Goal: Information Seeking & Learning: Learn about a topic

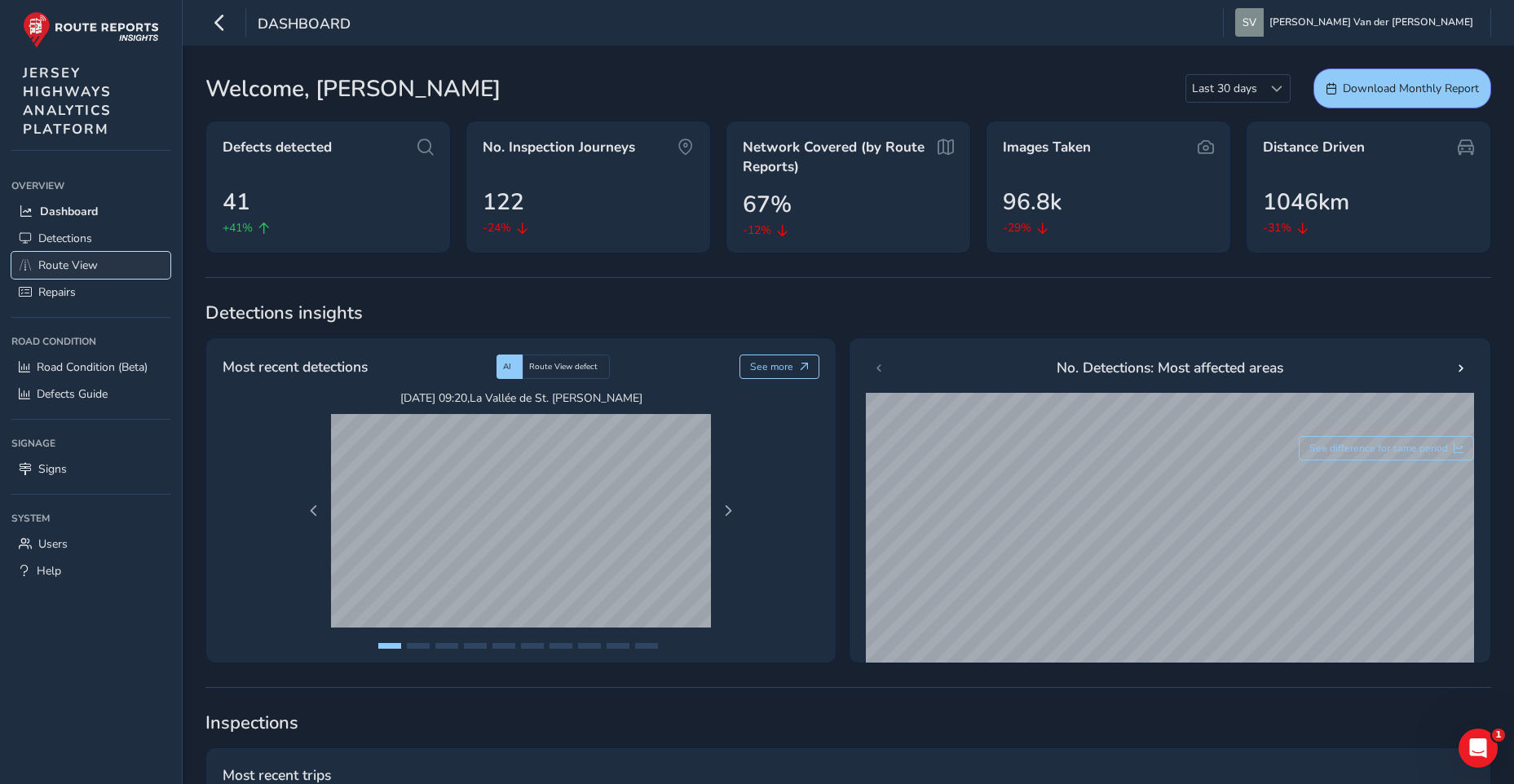
click at [75, 268] on span "Route View" at bounding box center [67, 265] width 59 height 16
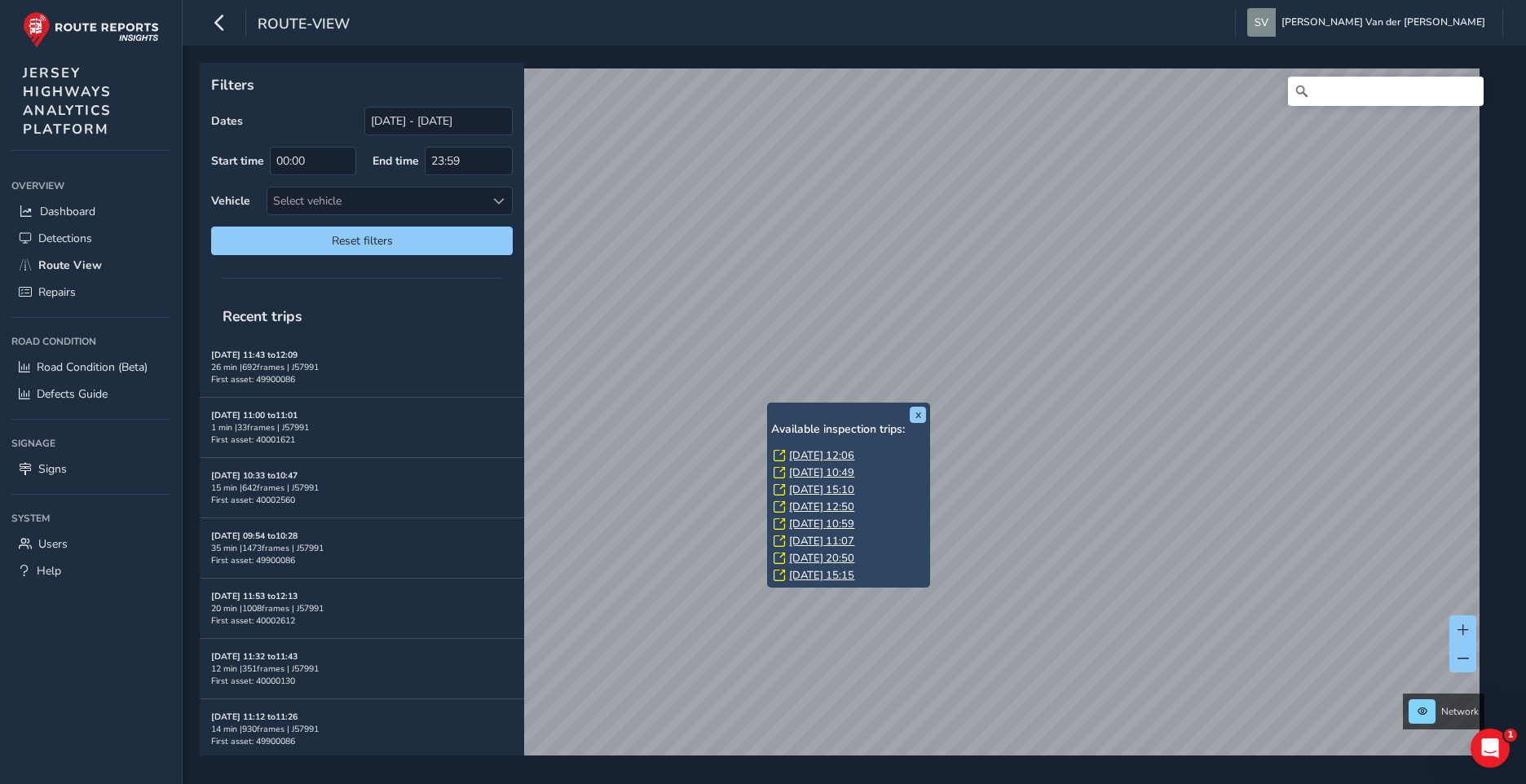
click at [819, 455] on link "[DATE] 12:06" at bounding box center [821, 455] width 65 height 15
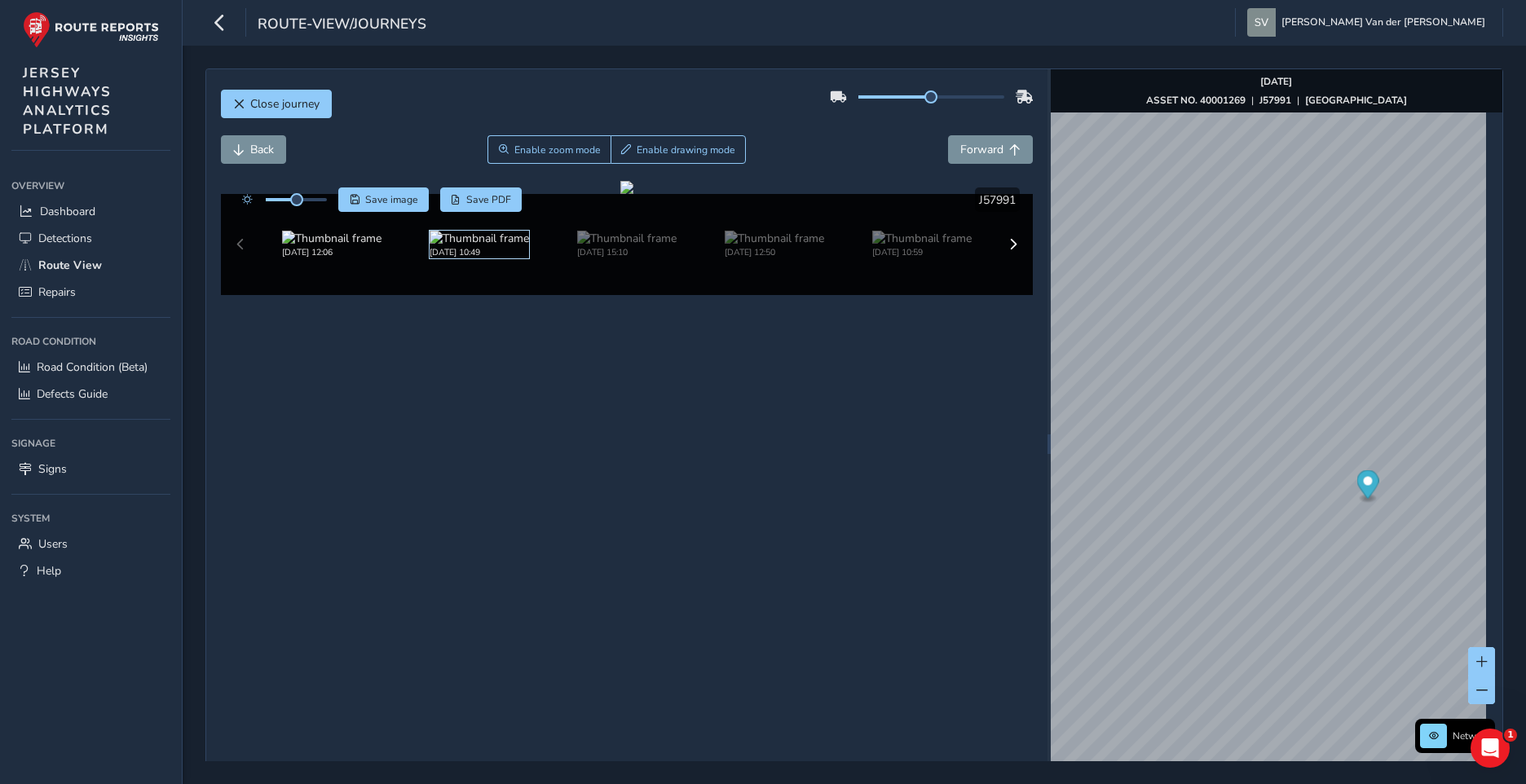
click at [477, 246] on img at bounding box center [480, 239] width 99 height 16
click at [548, 283] on div "[DATE] 10:49" at bounding box center [479, 245] width 148 height 79
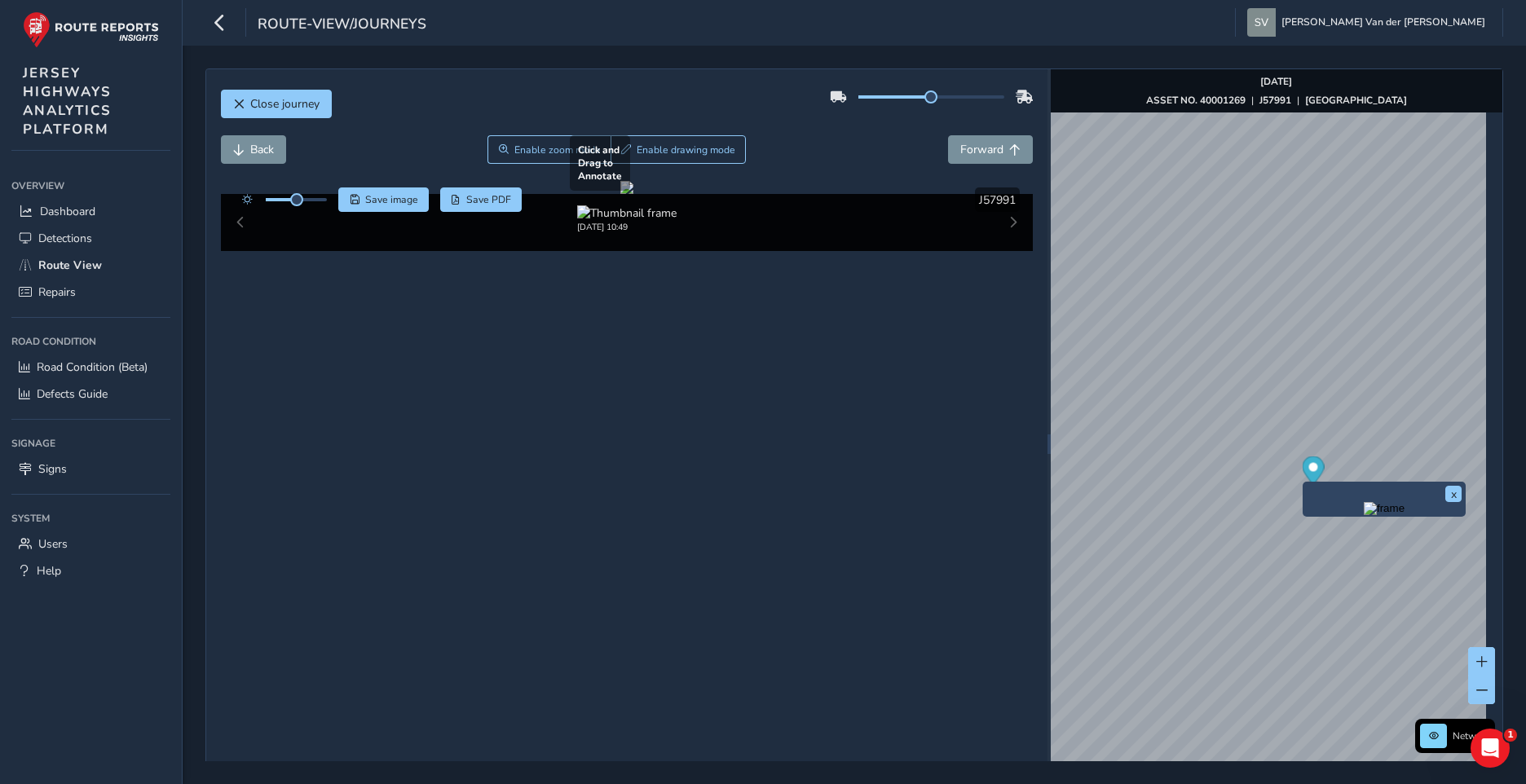
drag, startPoint x: 679, startPoint y: 424, endPoint x: 734, endPoint y: 404, distance: 58.5
click at [634, 194] on div at bounding box center [626, 186] width 13 height 13
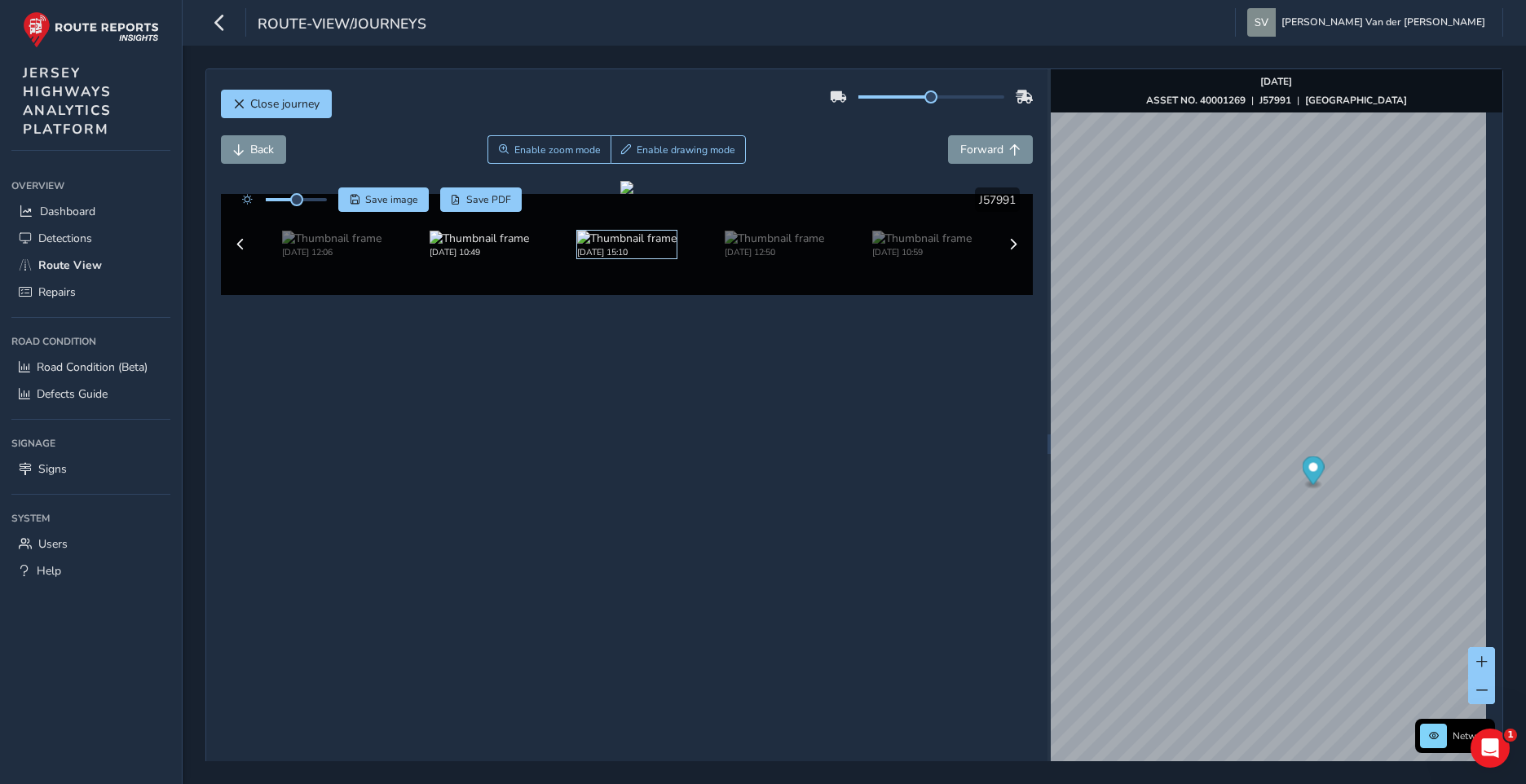
click at [603, 246] on img at bounding box center [627, 239] width 99 height 16
click at [728, 246] on img at bounding box center [775, 239] width 99 height 16
click at [767, 246] on img at bounding box center [775, 239] width 99 height 16
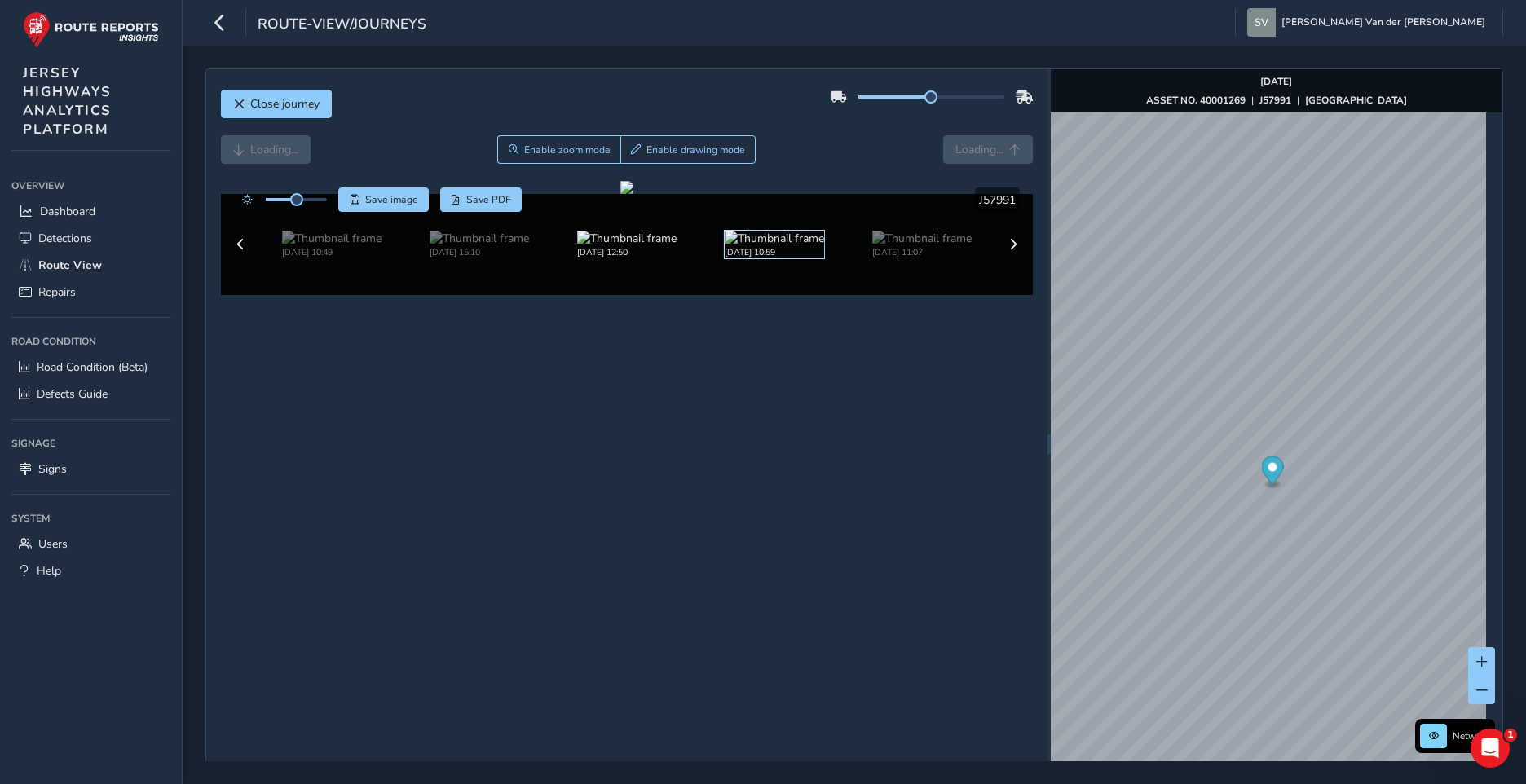
click at [762, 246] on img at bounding box center [775, 239] width 99 height 16
click at [895, 246] on img at bounding box center [922, 239] width 99 height 16
click at [1010, 250] on span at bounding box center [1013, 245] width 12 height 12
click at [241, 107] on span "Close journey" at bounding box center [239, 105] width 12 height 12
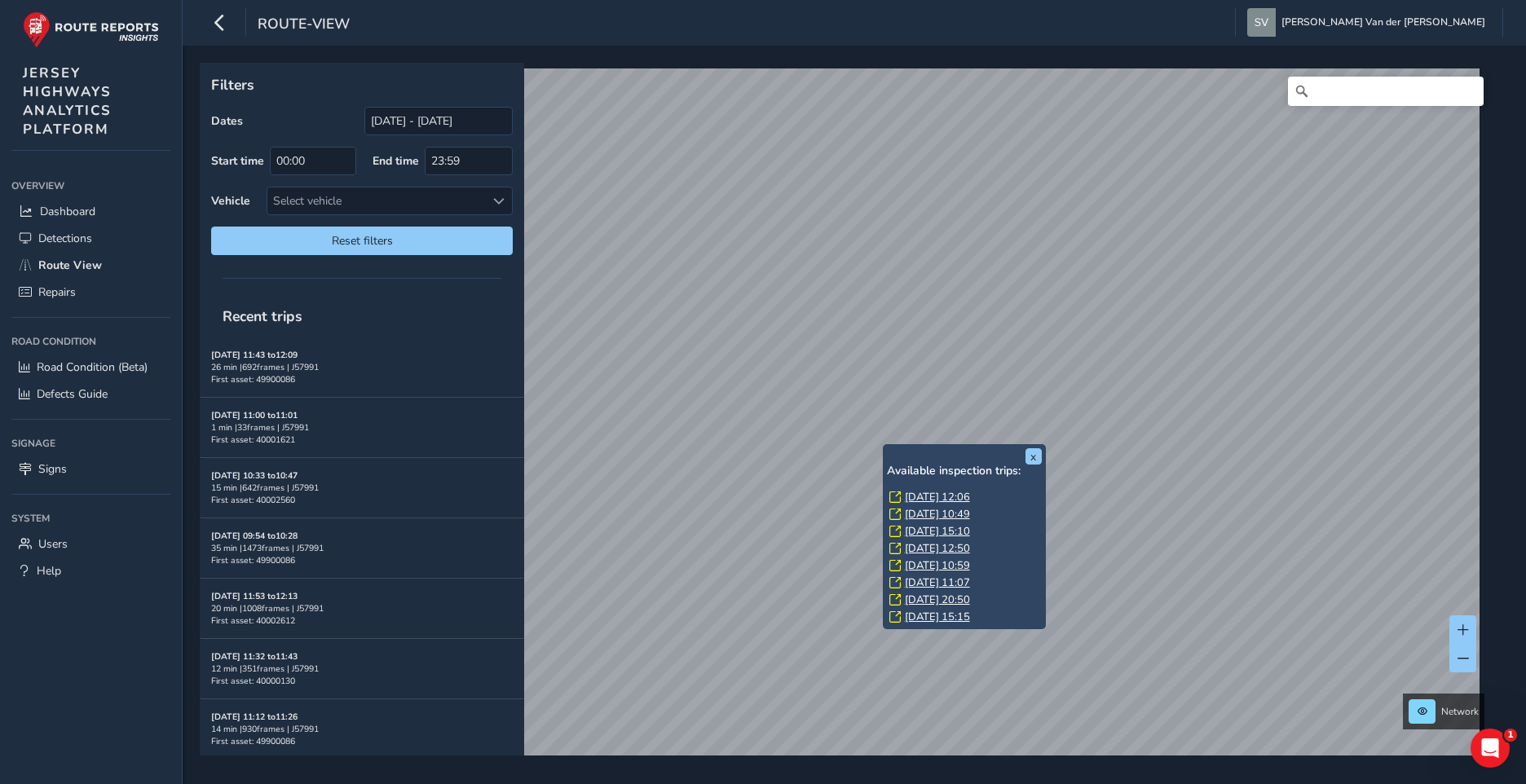
click at [933, 563] on link "[DATE] 10:59" at bounding box center [937, 565] width 65 height 15
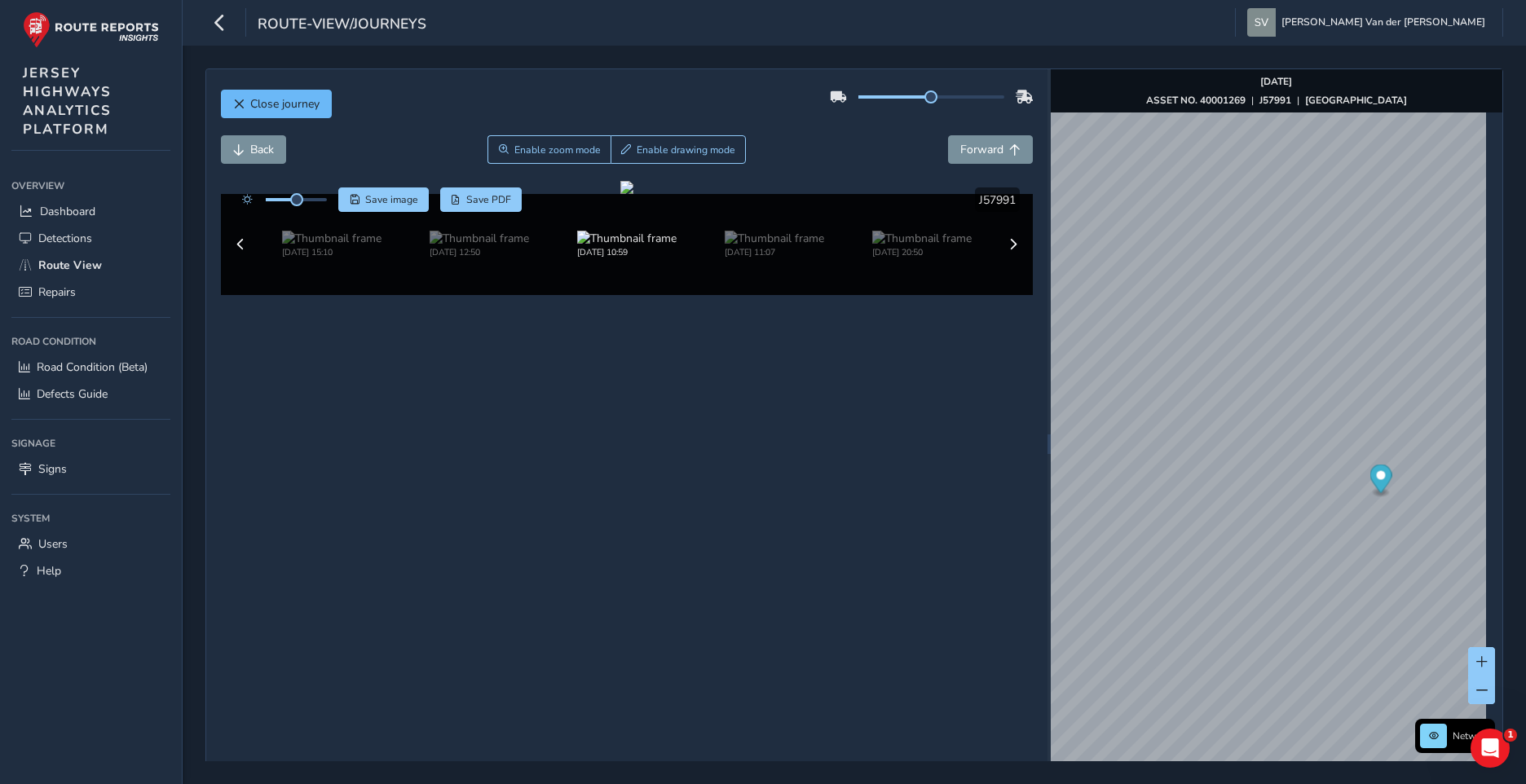
click at [241, 117] on div "Close journey" at bounding box center [627, 111] width 813 height 52
click at [235, 101] on span "Close journey" at bounding box center [239, 105] width 12 height 12
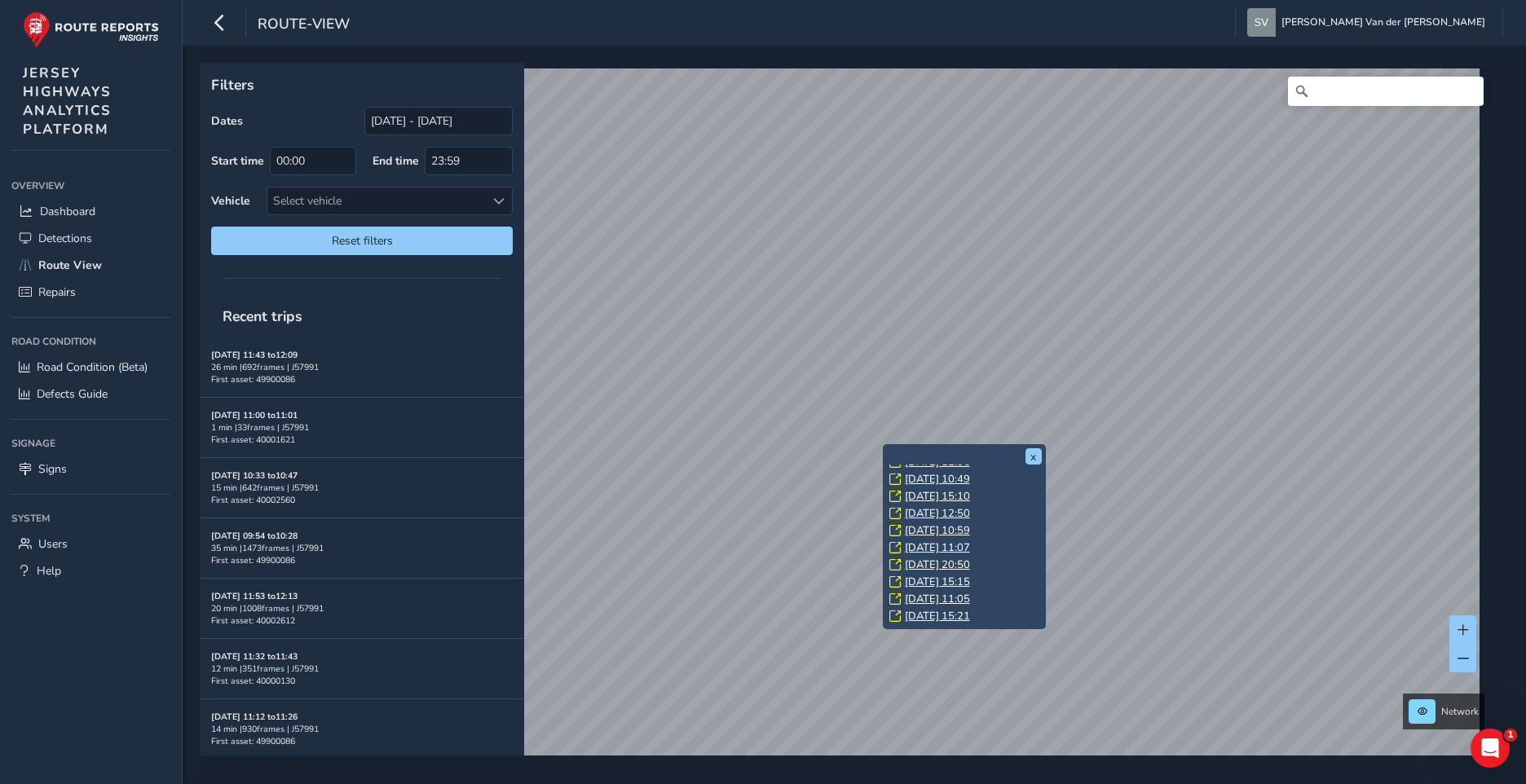
scroll to position [50, 0]
click at [931, 597] on link "[DATE] 15:21" at bounding box center [937, 600] width 65 height 15
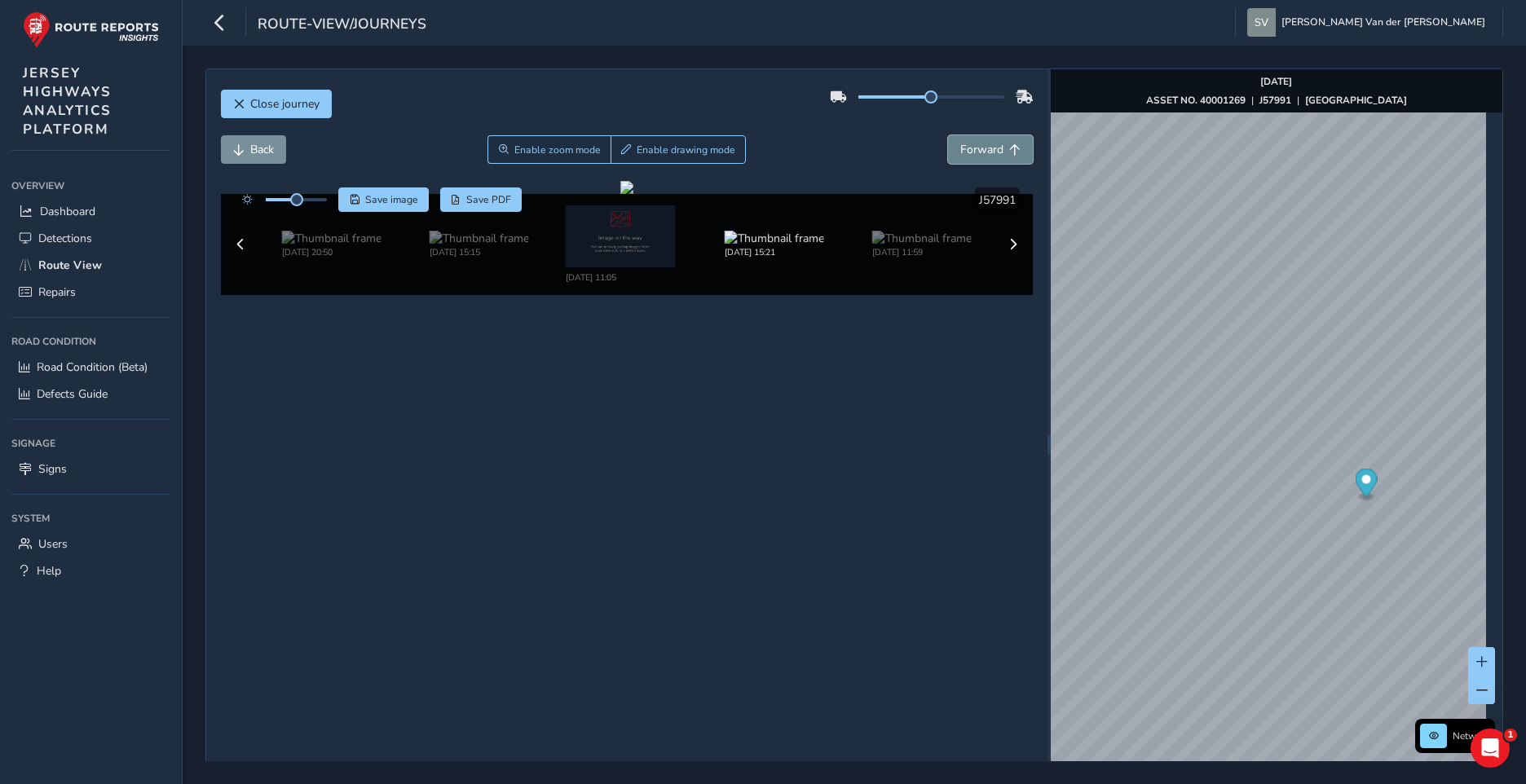
click at [979, 148] on span "Forward" at bounding box center [981, 149] width 44 height 16
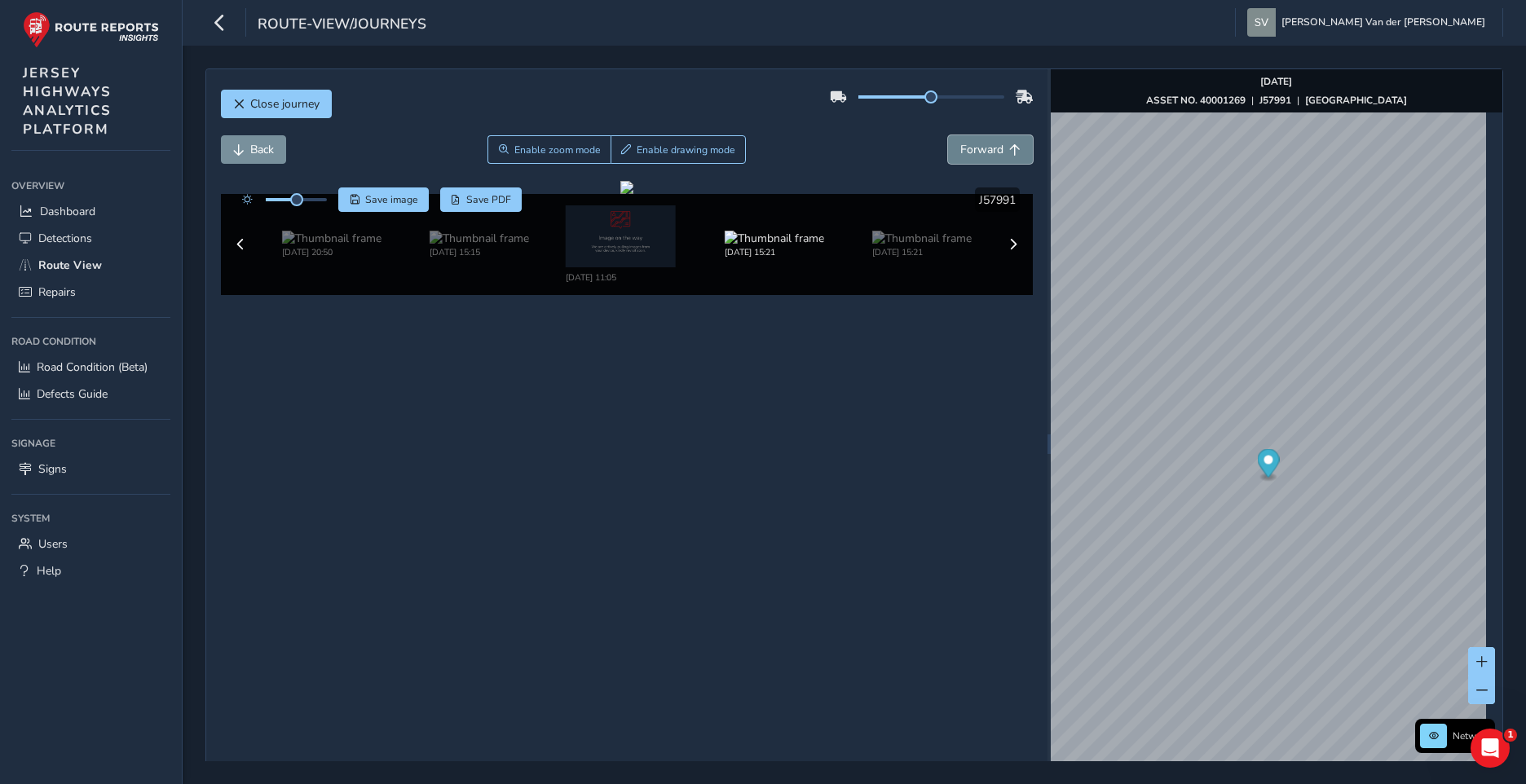
click at [979, 148] on span "Forward" at bounding box center [981, 149] width 44 height 16
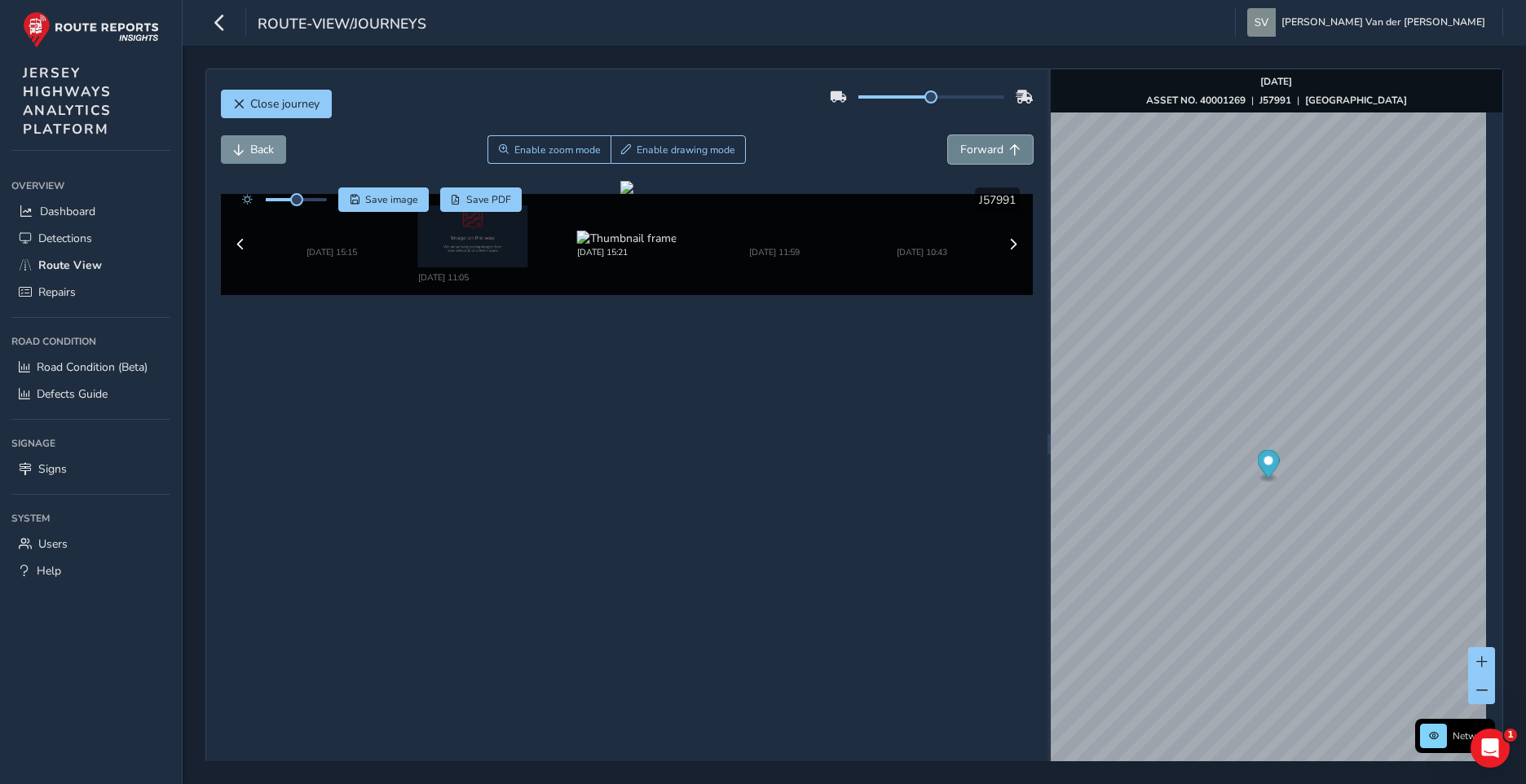
click at [961, 157] on button "Forward" at bounding box center [990, 148] width 84 height 28
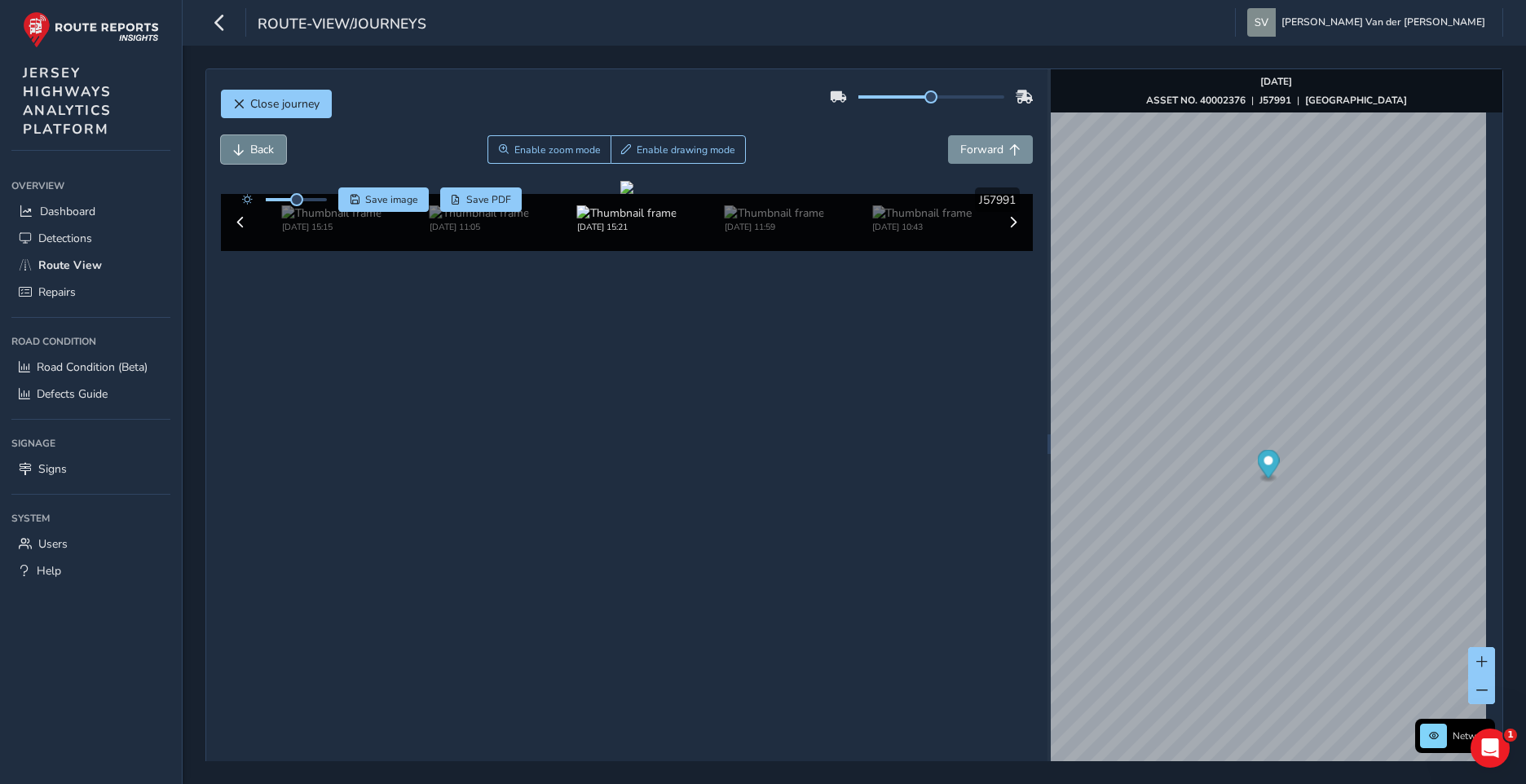
click at [235, 141] on button "Back" at bounding box center [253, 148] width 65 height 28
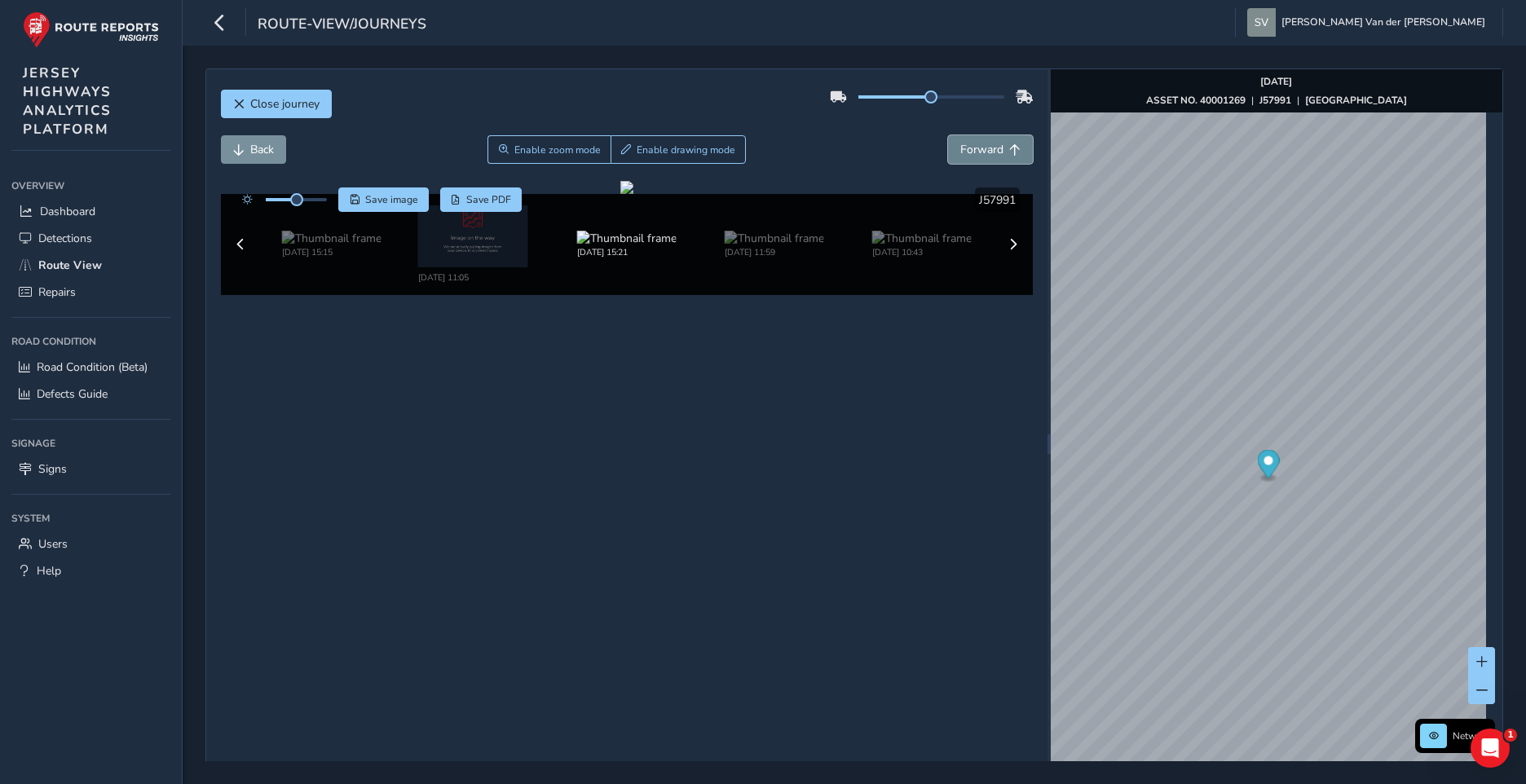
click at [960, 150] on span "Forward" at bounding box center [981, 149] width 44 height 16
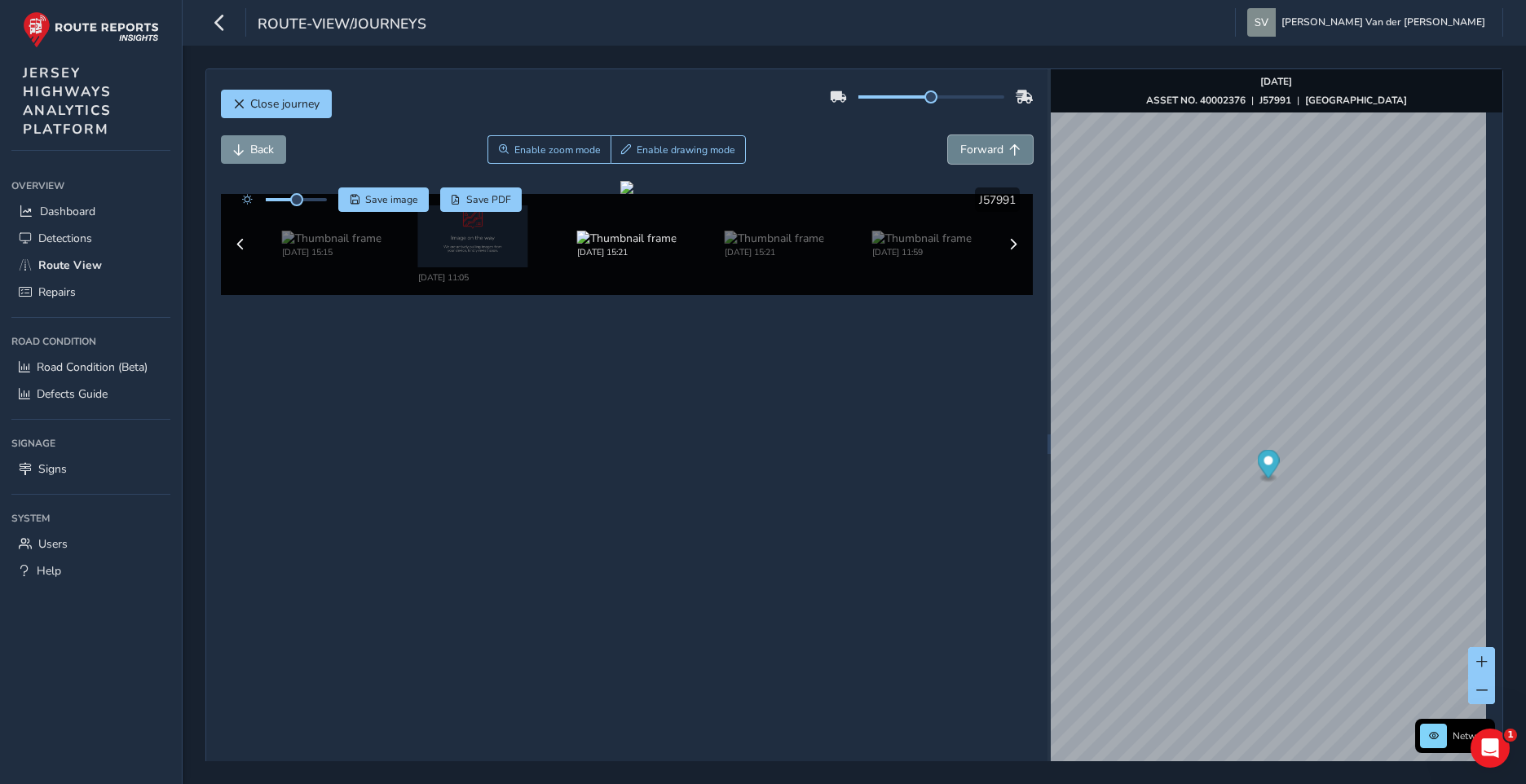
click at [960, 150] on span "Forward" at bounding box center [981, 149] width 44 height 16
click at [226, 142] on button "Back" at bounding box center [253, 148] width 65 height 28
click at [1027, 155] on div "Close journey Back Enable zoom mode Enable drawing mode Forward Click and Drag …" at bounding box center [627, 443] width 842 height 749
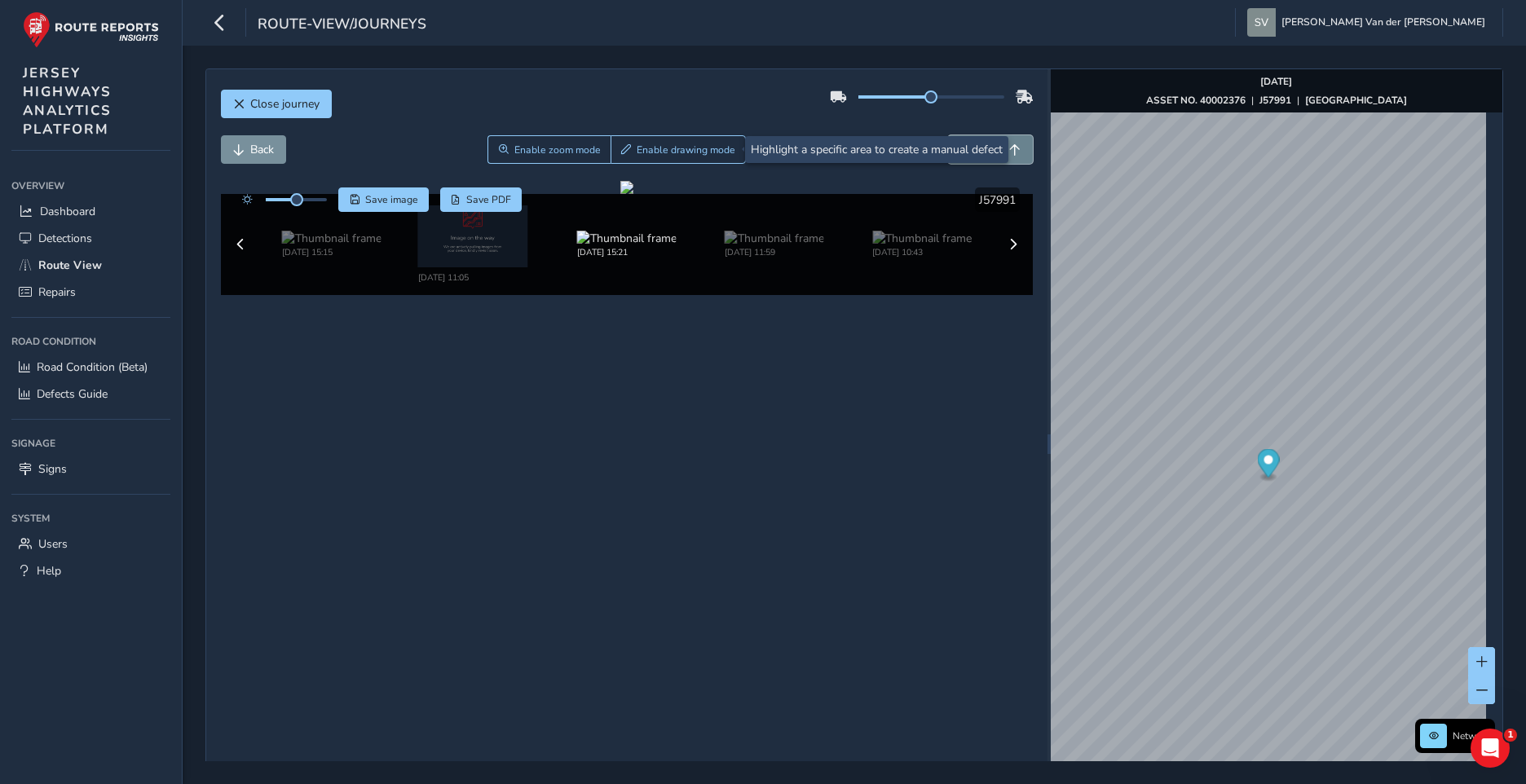
click at [1018, 155] on button "Forward" at bounding box center [990, 148] width 84 height 28
click at [1020, 153] on button "Forward" at bounding box center [990, 148] width 84 height 28
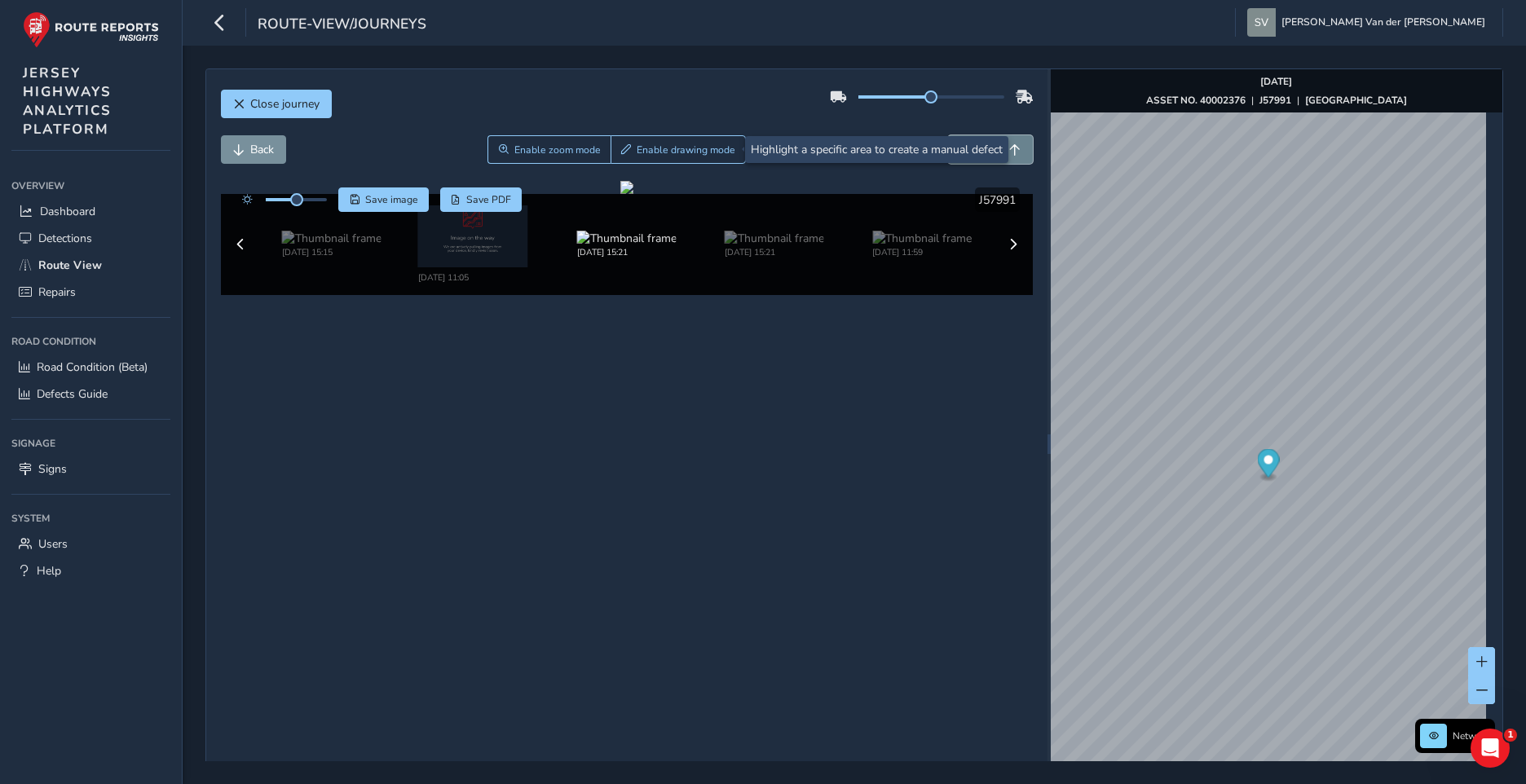
click at [1021, 153] on button "Forward" at bounding box center [990, 148] width 84 height 28
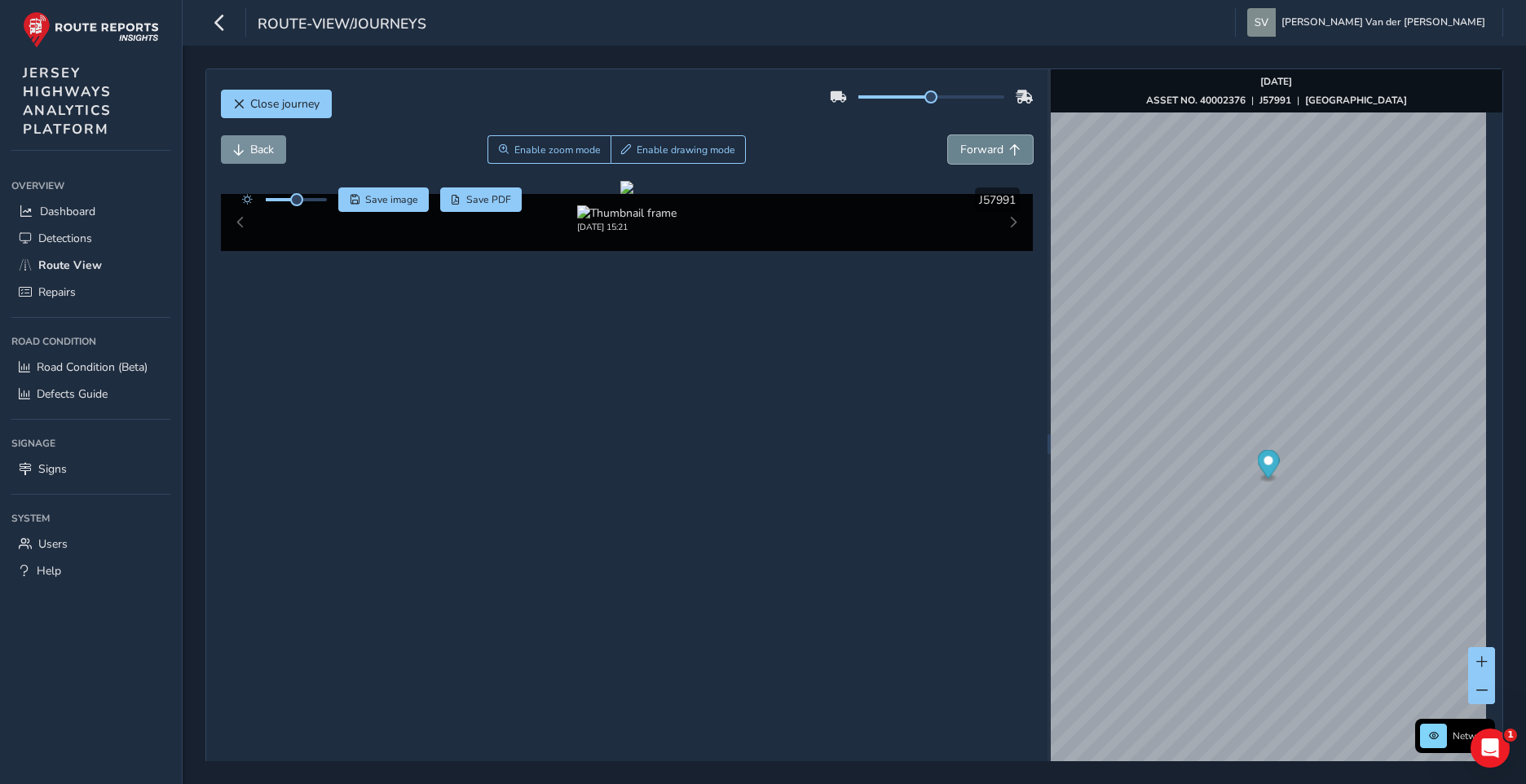
click at [980, 154] on span "Forward" at bounding box center [981, 149] width 44 height 16
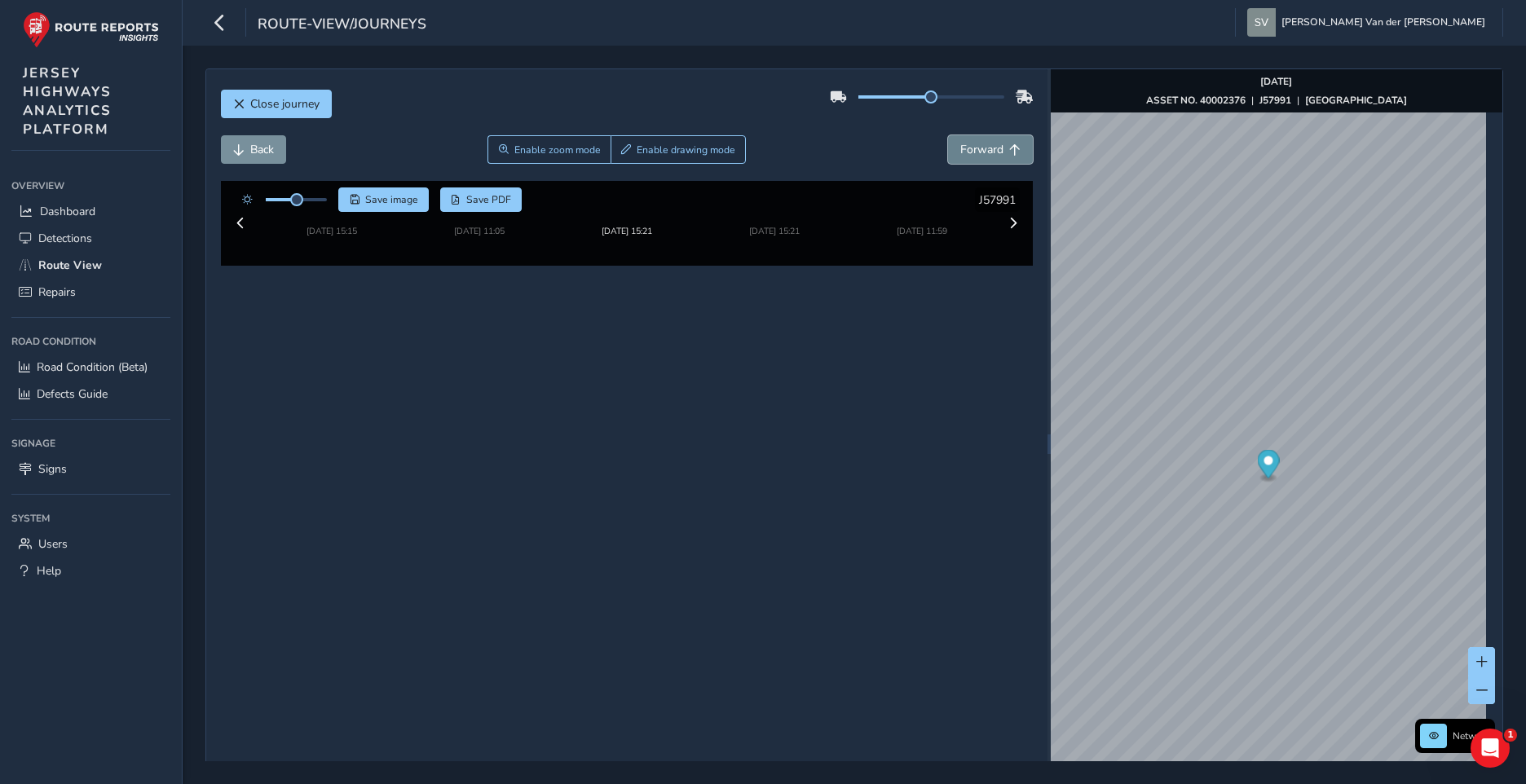
click at [980, 154] on span "Forward" at bounding box center [981, 149] width 44 height 16
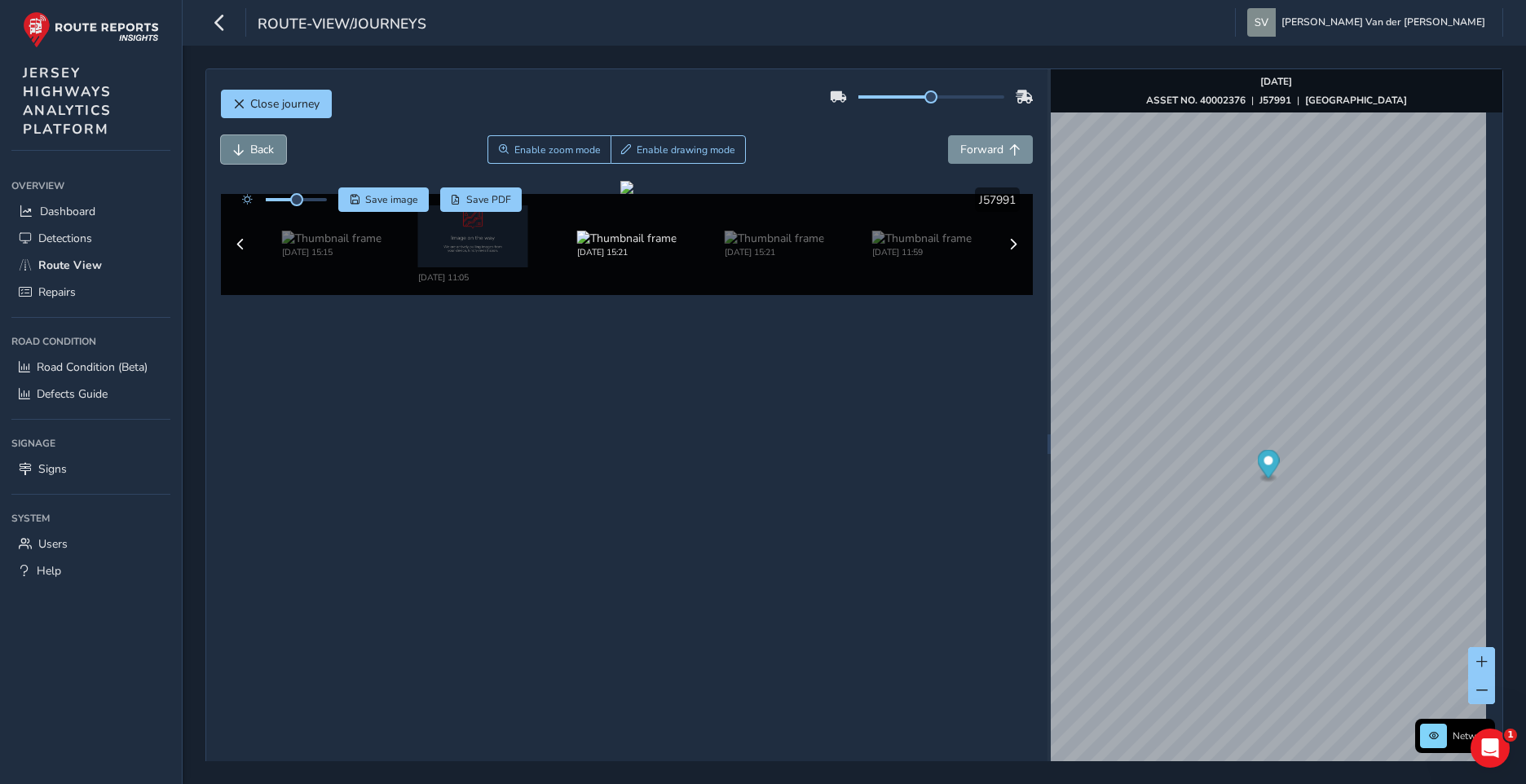
click at [231, 143] on button "Back" at bounding box center [253, 148] width 65 height 28
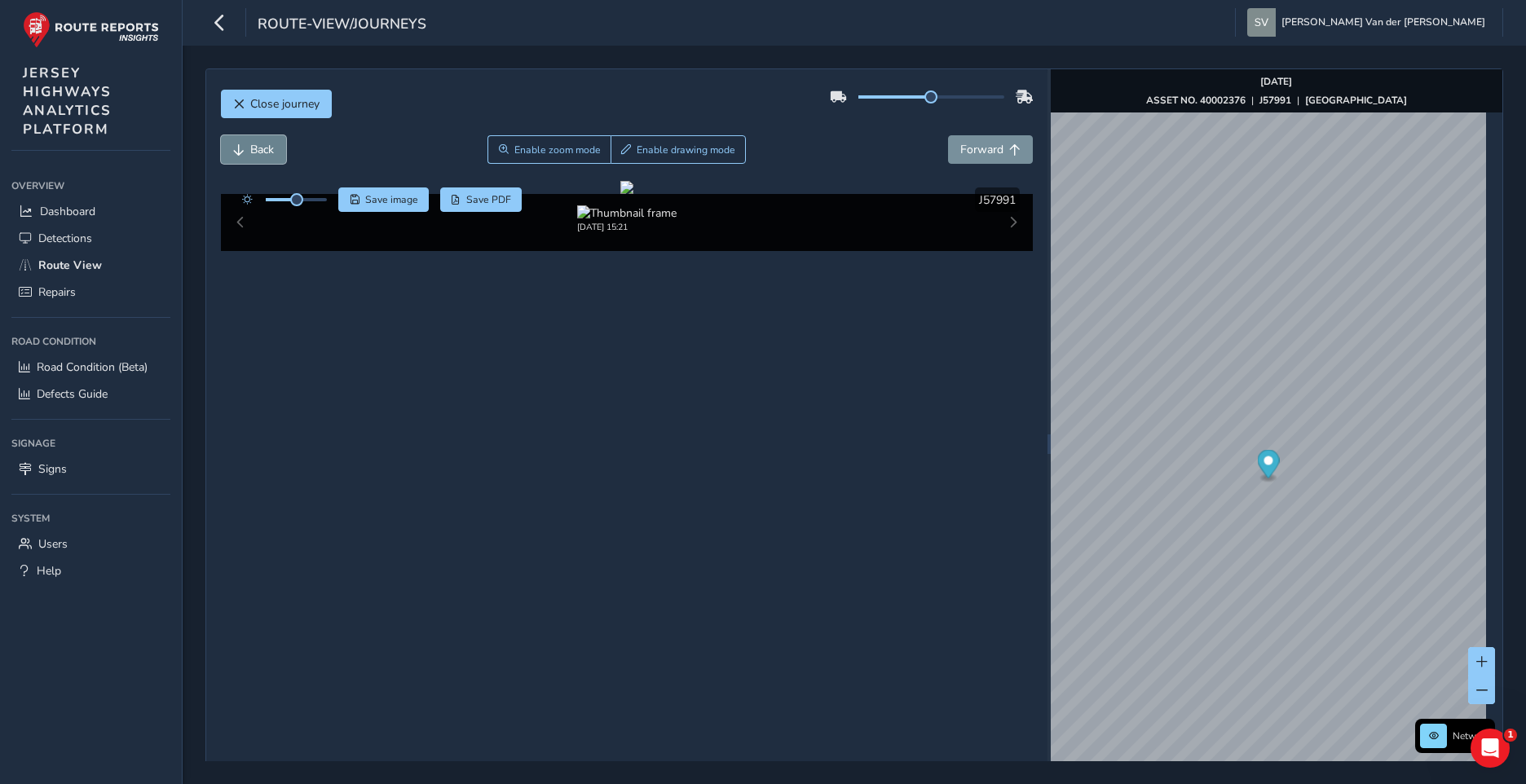
click at [231, 143] on button "Back" at bounding box center [253, 148] width 65 height 28
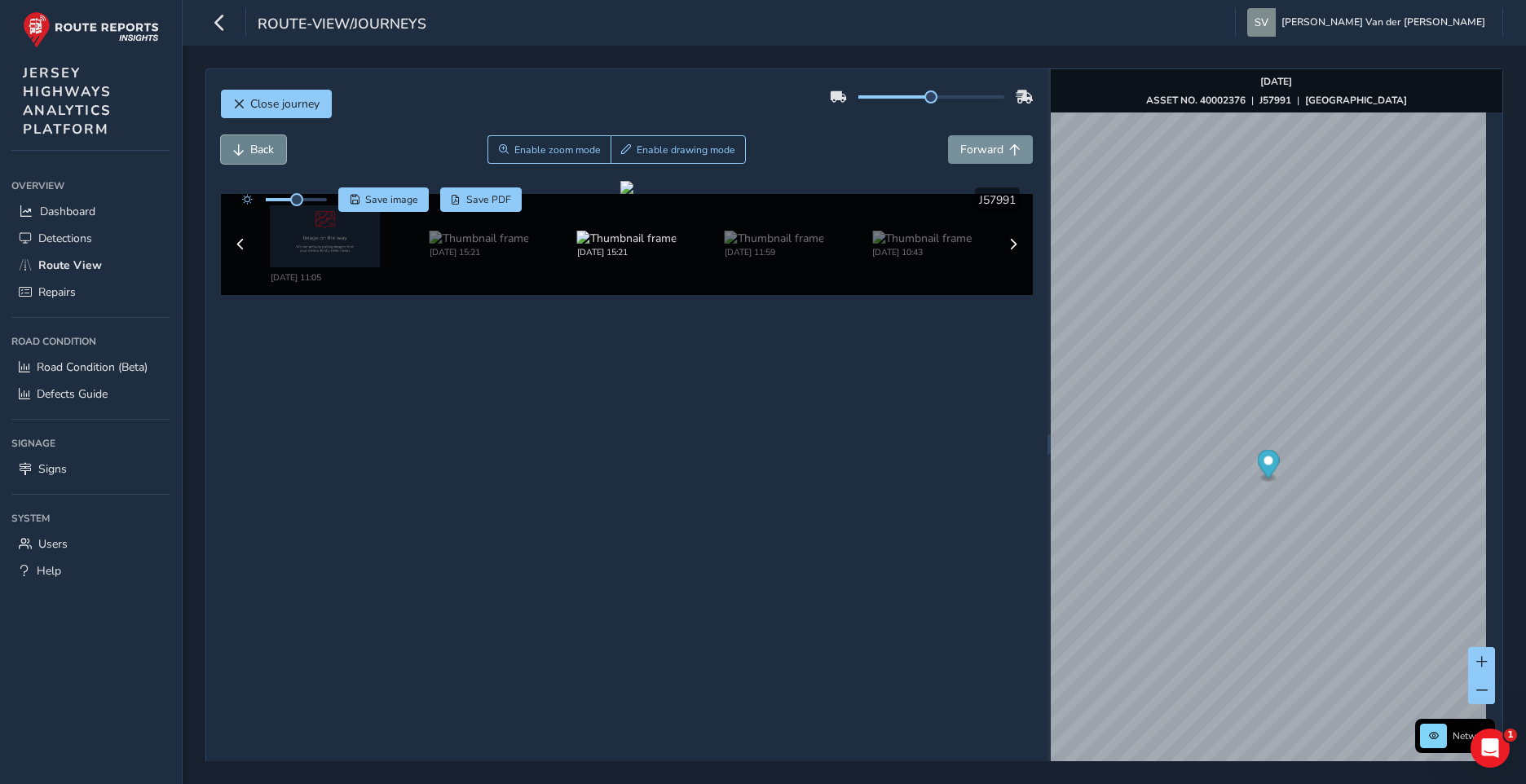
click at [231, 143] on button "Back" at bounding box center [253, 148] width 65 height 28
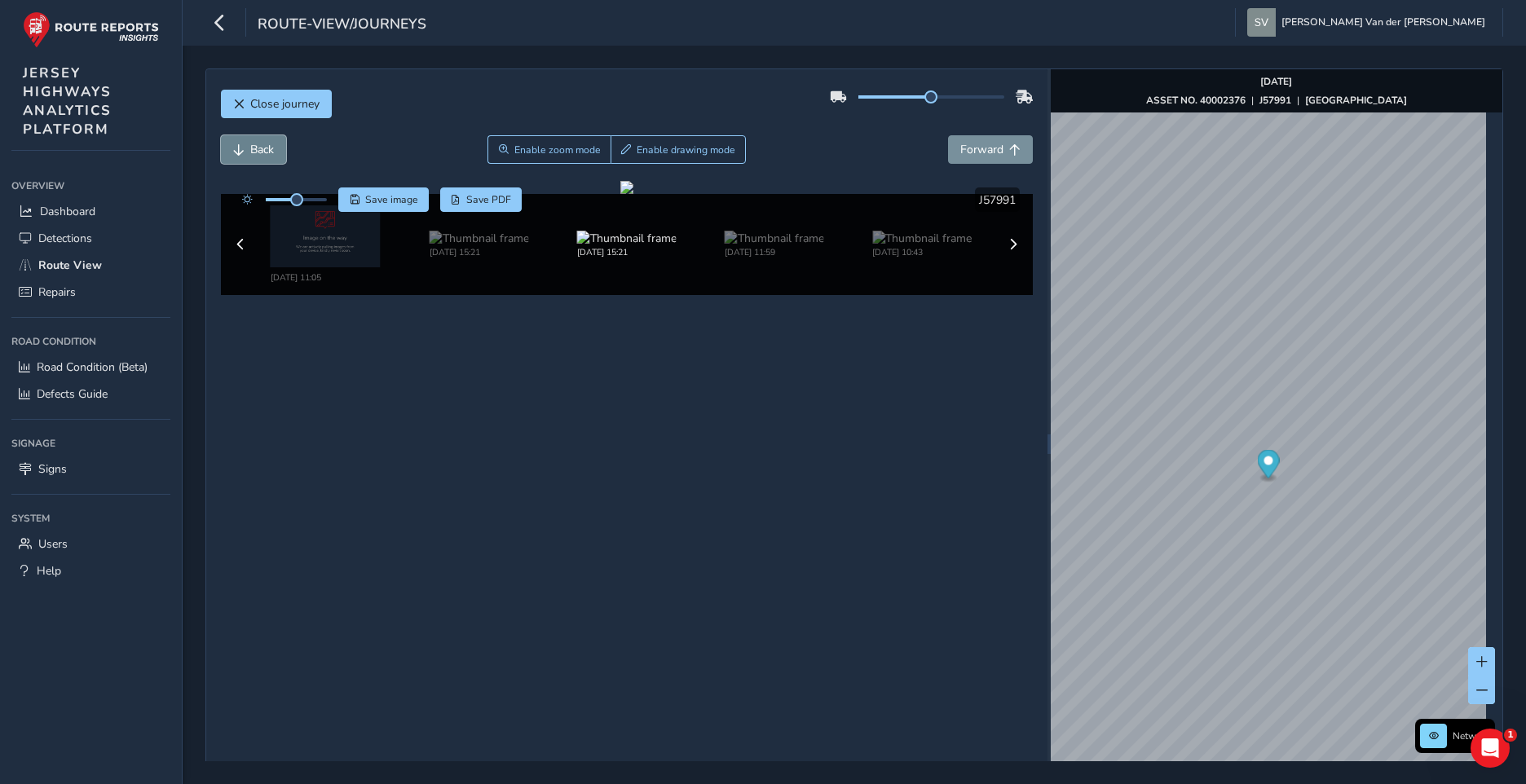
click at [231, 143] on button "Back" at bounding box center [253, 148] width 65 height 28
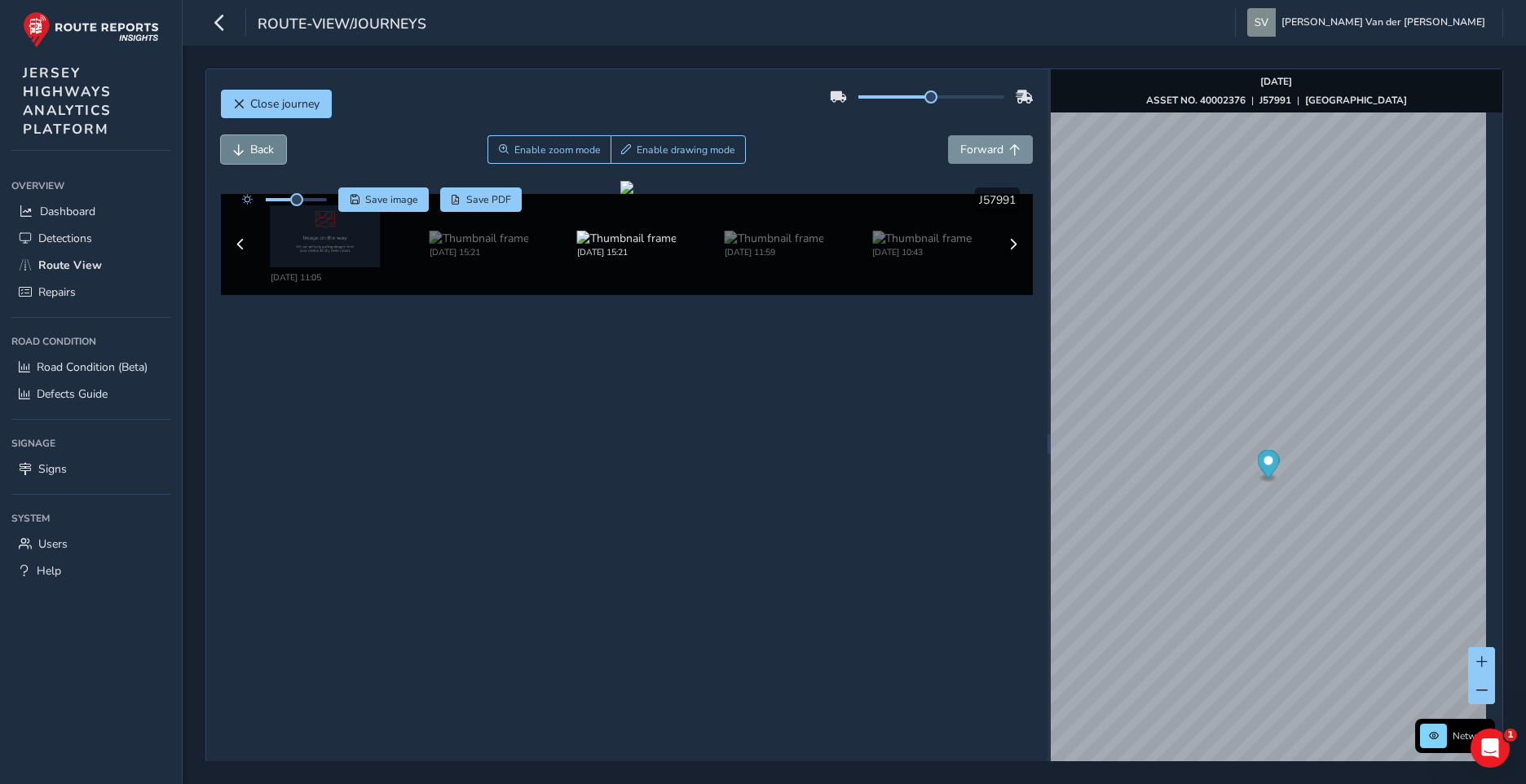
click at [231, 143] on button "Back" at bounding box center [253, 148] width 65 height 28
click at [971, 135] on div "Close journey" at bounding box center [627, 111] width 813 height 52
